Goal: Information Seeking & Learning: Check status

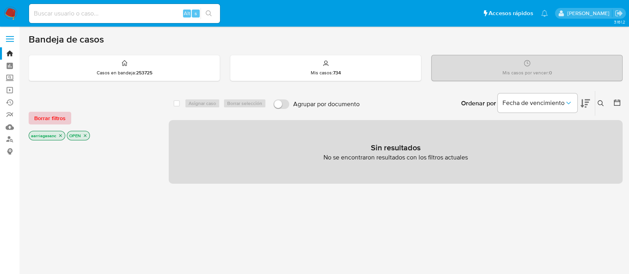
click at [47, 117] on span "Borrar filtros" at bounding box center [49, 118] width 31 height 11
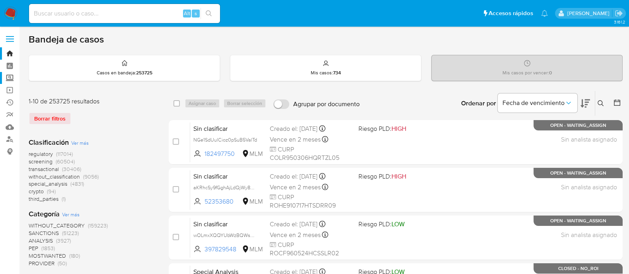
click at [8, 79] on label "Screening" at bounding box center [47, 78] width 95 height 12
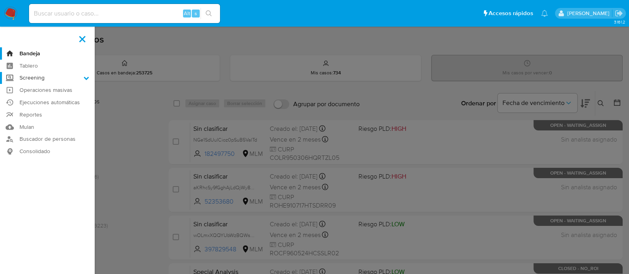
click at [0, 0] on input "Screening" at bounding box center [0, 0] width 0 height 0
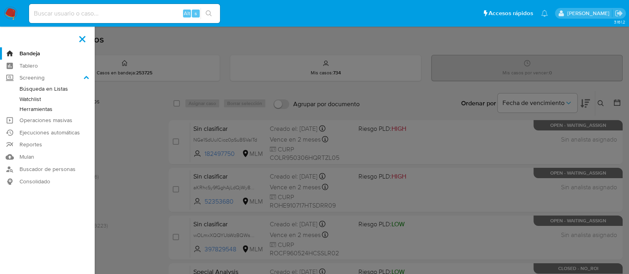
click at [32, 101] on link "Watchlist" at bounding box center [47, 99] width 95 height 10
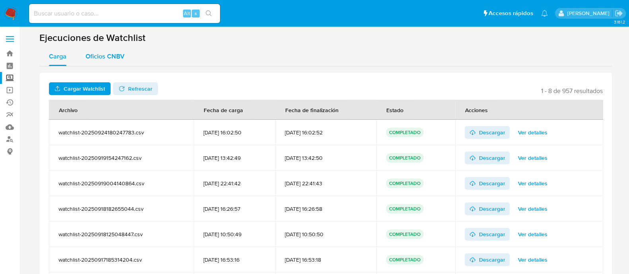
click at [98, 55] on span "Oficios CNBV" at bounding box center [105, 56] width 39 height 9
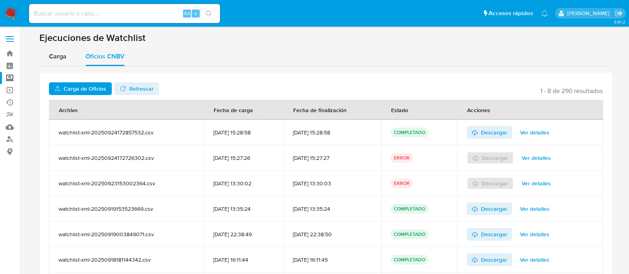
click at [99, 86] on span "Carga de Oficios" at bounding box center [85, 88] width 43 height 13
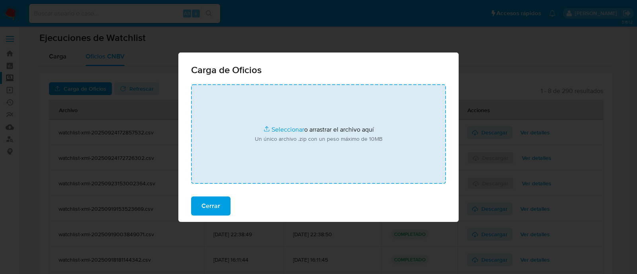
click at [282, 127] on input "file" at bounding box center [318, 133] width 255 height 99
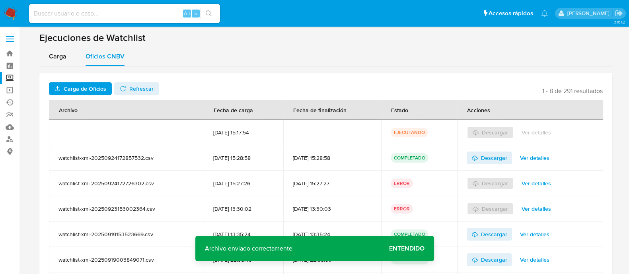
click at [415, 249] on span "Entendido" at bounding box center [406, 249] width 35 height 0
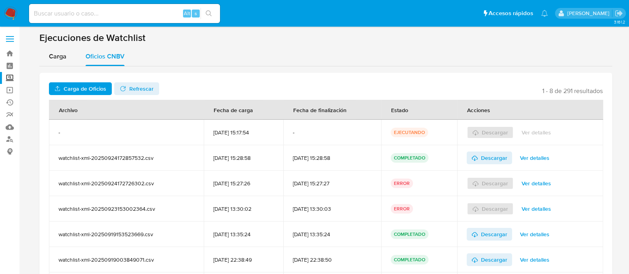
click at [129, 86] on span "Refrescar" at bounding box center [141, 88] width 24 height 13
click at [537, 133] on span "Ver detalles" at bounding box center [536, 132] width 29 height 11
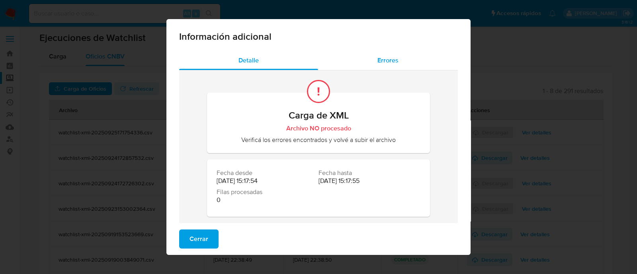
click at [378, 69] on div "Errores" at bounding box center [388, 60] width 140 height 19
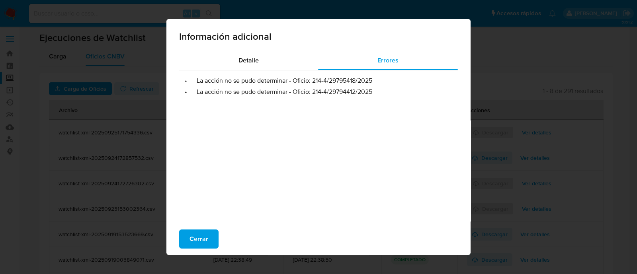
drag, startPoint x: 310, startPoint y: 79, endPoint x: 396, endPoint y: 84, distance: 86.1
click at [396, 84] on li "• La acción no se pudo determinar - Oficio: 214-4/29795418/2025" at bounding box center [318, 81] width 266 height 8
click at [371, 86] on ul "• La acción no se pudo determinar - Oficio: 214-4/29795418/2025 • La acción no …" at bounding box center [318, 82] width 279 height 25
drag, startPoint x: 310, startPoint y: 79, endPoint x: 369, endPoint y: 76, distance: 58.6
click at [369, 77] on li "• La acción no se pudo determinar - Oficio: 214-4/29795418/2025" at bounding box center [318, 81] width 266 height 8
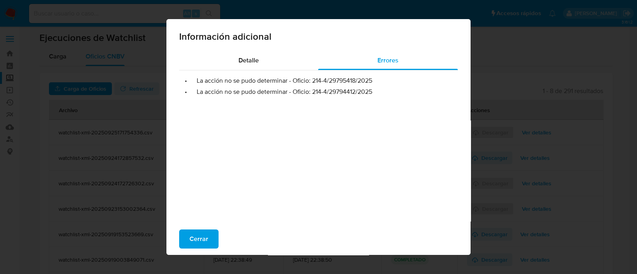
drag, startPoint x: 308, startPoint y: 92, endPoint x: 382, endPoint y: 91, distance: 73.6
click at [382, 91] on li "• La acción no se pudo determinar - Oficio: 214-4/29794412/2025" at bounding box center [318, 92] width 266 height 8
click at [183, 240] on button "Cerrar" at bounding box center [198, 239] width 39 height 19
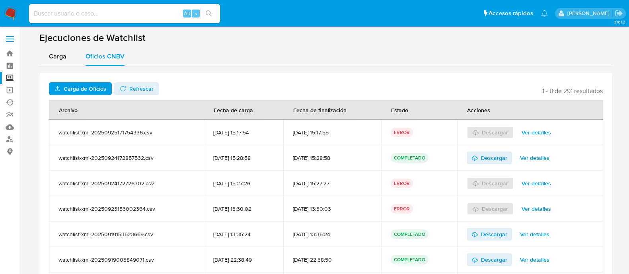
click at [95, 88] on span "Carga de Oficios" at bounding box center [85, 88] width 43 height 13
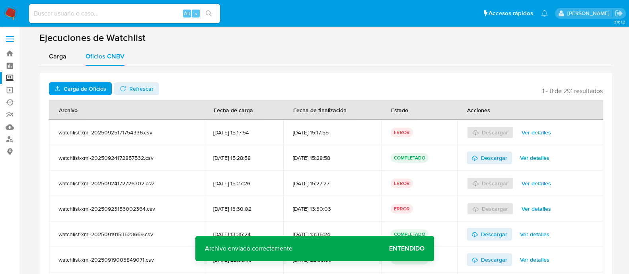
click at [413, 249] on span "Entendido" at bounding box center [406, 249] width 35 height 0
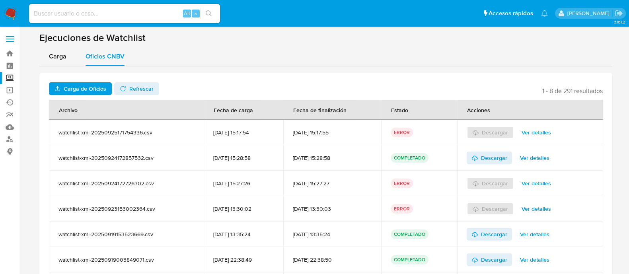
click at [76, 82] on span "Carga de Oficios" at bounding box center [85, 88] width 43 height 13
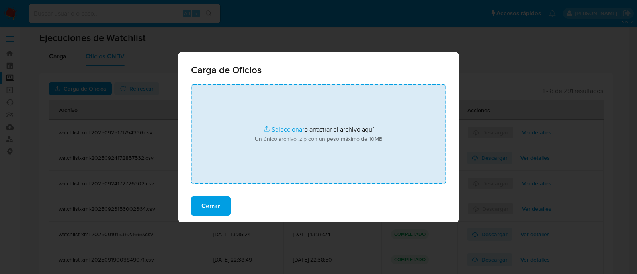
click at [278, 124] on input "file" at bounding box center [318, 133] width 255 height 99
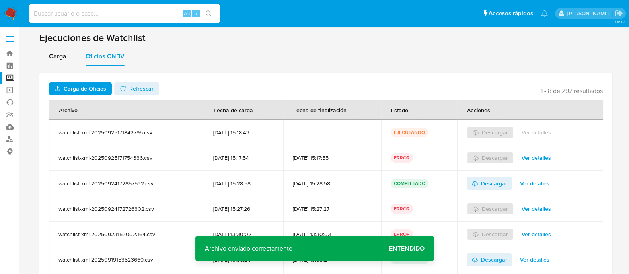
click at [396, 249] on span "Entendido" at bounding box center [406, 249] width 35 height 0
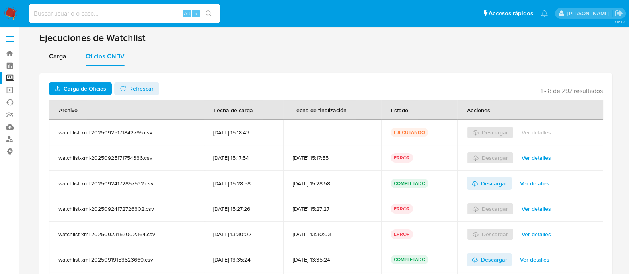
click at [134, 83] on span "Refrescar" at bounding box center [141, 88] width 24 height 13
click at [495, 132] on span "Descargar" at bounding box center [494, 132] width 26 height 13
click at [541, 156] on span "Ver detalles" at bounding box center [536, 157] width 29 height 11
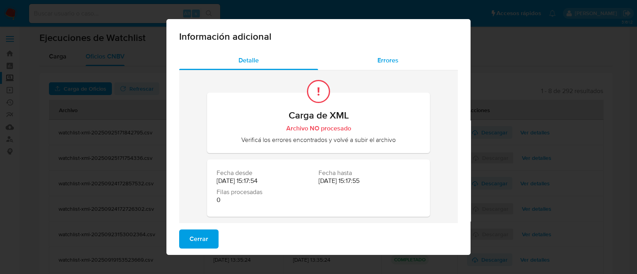
click at [390, 58] on span "Errores" at bounding box center [387, 60] width 21 height 9
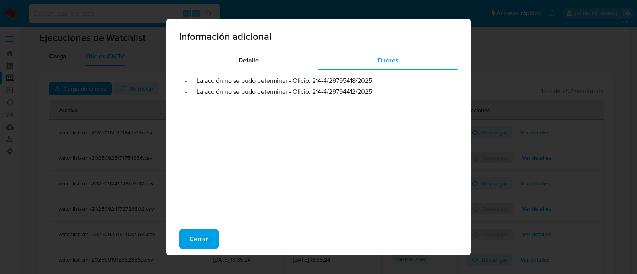
drag, startPoint x: 308, startPoint y: 79, endPoint x: 368, endPoint y: 78, distance: 60.5
click at [368, 78] on li "• La acción no se pudo determinar - Oficio: 214-4/29795418/2025" at bounding box center [318, 81] width 266 height 8
click at [365, 82] on li "• La acción no se pudo determinar - Oficio: 214-4/29795418/2025" at bounding box center [318, 81] width 266 height 8
click at [316, 84] on li "• La acción no se pudo determinar - Oficio: 214-4/29795418/2025" at bounding box center [318, 81] width 266 height 8
drag, startPoint x: 309, startPoint y: 82, endPoint x: 372, endPoint y: 81, distance: 63.3
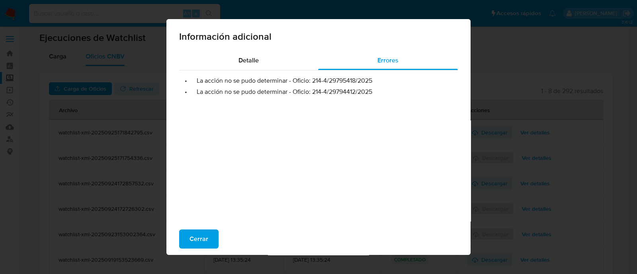
click at [372, 81] on li "• La acción no se pudo determinar - Oficio: 214-4/29795418/2025" at bounding box center [318, 81] width 266 height 8
drag, startPoint x: 310, startPoint y: 91, endPoint x: 384, endPoint y: 92, distance: 73.6
click at [384, 92] on li "• La acción no se pudo determinar - Oficio: 214-4/29794412/2025" at bounding box center [318, 92] width 266 height 8
drag, startPoint x: 309, startPoint y: 80, endPoint x: 373, endPoint y: 83, distance: 64.1
click at [373, 83] on li "• La acción no se pudo determinar - Oficio: 214-4/29795418/2025" at bounding box center [318, 81] width 266 height 8
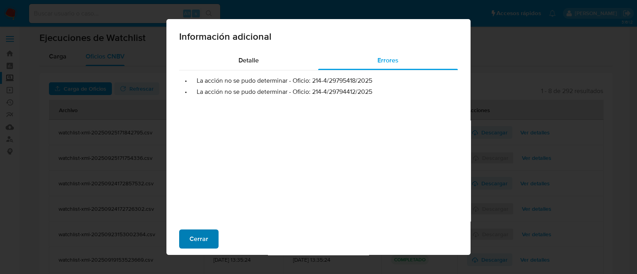
click at [195, 237] on span "Cerrar" at bounding box center [198, 239] width 19 height 18
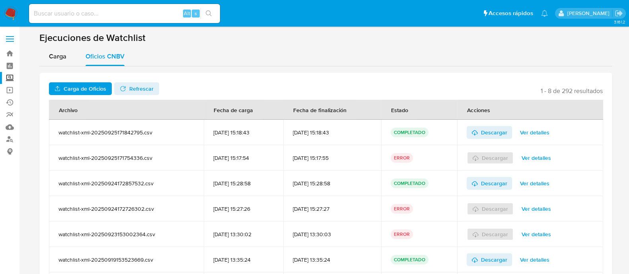
click at [7, 74] on label "Screening" at bounding box center [47, 78] width 95 height 12
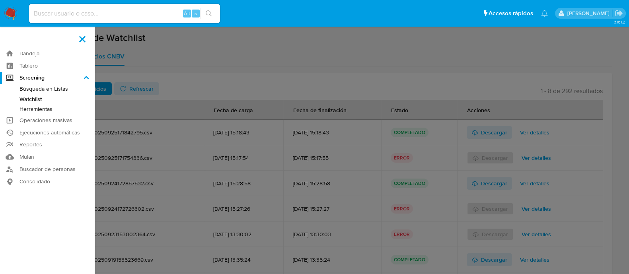
click at [0, 0] on input "Screening" at bounding box center [0, 0] width 0 height 0
click at [42, 94] on link "Búsqueda en Listas" at bounding box center [47, 89] width 95 height 10
click at [45, 88] on link "Búsqueda en Listas" at bounding box center [47, 89] width 95 height 10
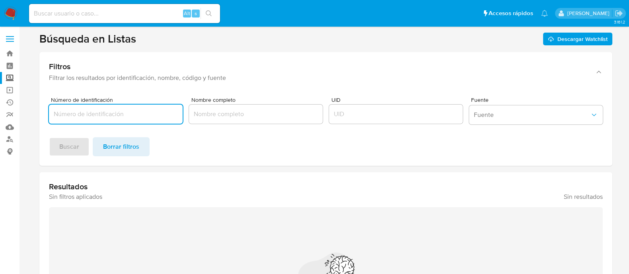
click at [127, 119] on input "Número de identificación" at bounding box center [116, 114] width 134 height 10
click at [228, 126] on div "Nombre completo" at bounding box center [256, 112] width 134 height 31
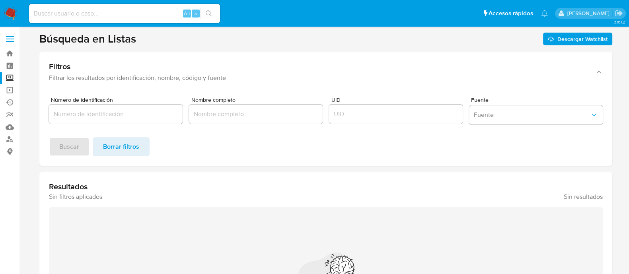
click at [232, 116] on input "Nombre completo" at bounding box center [256, 114] width 134 height 10
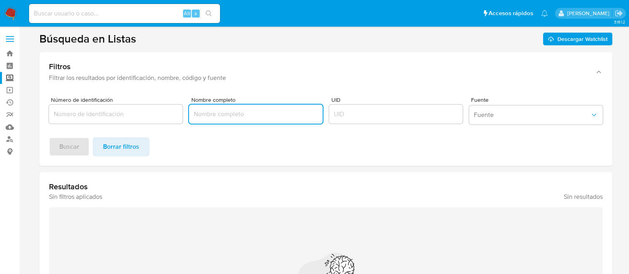
paste input "SANDRA MAYELA"
paste input "GARCIA SANCHEZ"
click at [65, 143] on span "Buscar" at bounding box center [69, 147] width 20 height 18
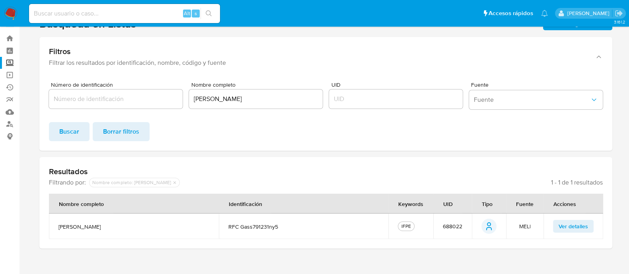
scroll to position [23, 0]
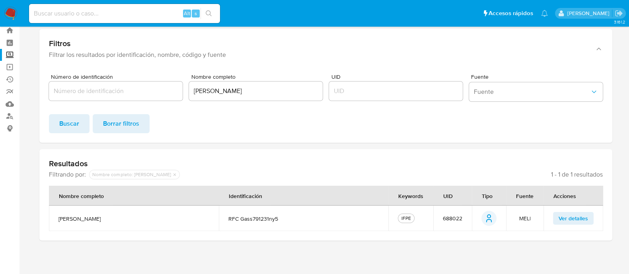
click at [450, 216] on span "688022" at bounding box center [452, 218] width 19 height 7
click at [247, 92] on input "SANDRA MAYELA GARCIA SANCHEZ" at bounding box center [256, 91] width 134 height 10
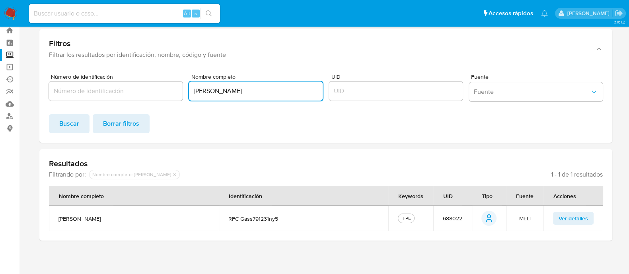
paste input "PATRICIA ELIZABETH"
paste input "VILLARROEL GEMIO"
click at [79, 120] on button "Buscar" at bounding box center [69, 123] width 41 height 19
click at [446, 220] on span "686016" at bounding box center [453, 218] width 18 height 7
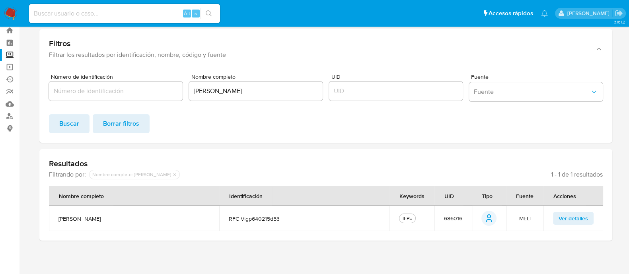
click at [458, 216] on span "686016" at bounding box center [453, 218] width 18 height 7
click at [228, 87] on input "PATRICIA ELIZABETH VILLARROEL GEMIO" at bounding box center [256, 91] width 134 height 10
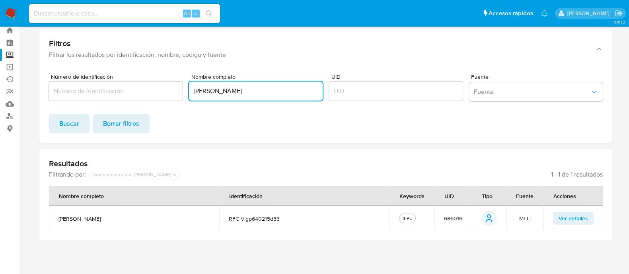
paste input "FRANCISCO JAVIER"
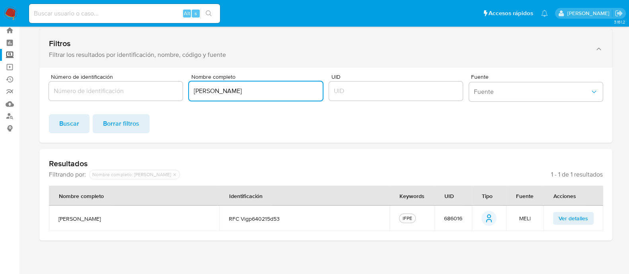
paste input "FAJARDO LÓPEZ"
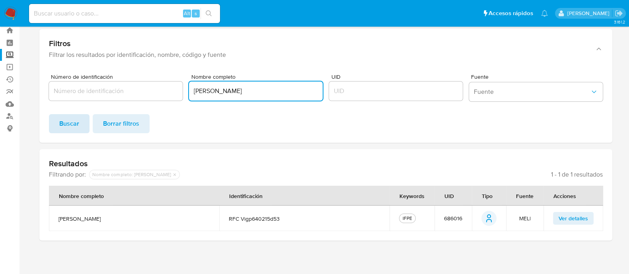
type input "FRANCISCO JAVIER FAJARDO LÓPEZ"
click at [52, 119] on button "Buscar" at bounding box center [69, 123] width 41 height 19
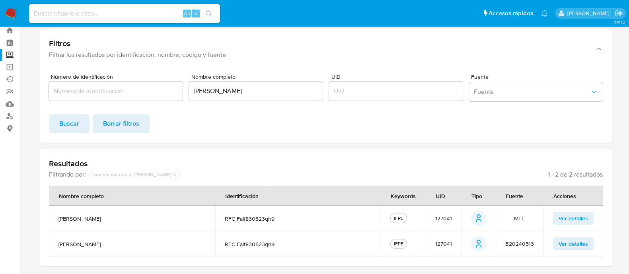
click at [448, 219] on span "127041" at bounding box center [443, 218] width 17 height 7
